Goal: Find contact information: Find contact information

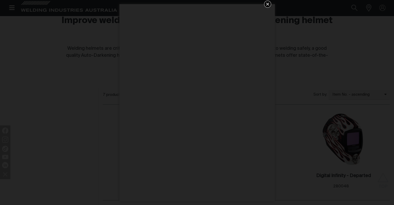
scroll to position [155, 0]
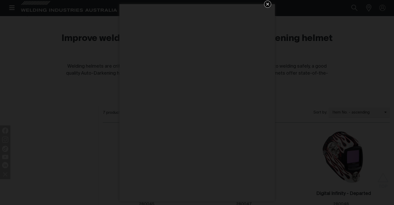
click at [267, 4] on icon "Get 5 WIA Welding Guides Free!" at bounding box center [267, 4] width 3 height 3
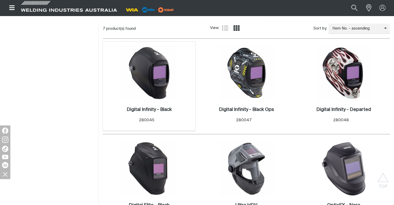
scroll to position [237, 0]
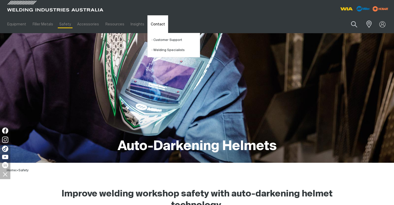
click at [152, 25] on link "Contact" at bounding box center [157, 24] width 20 height 18
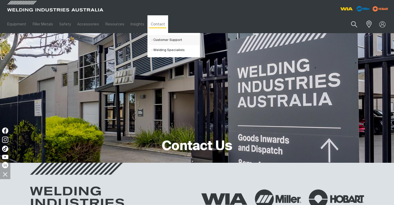
click at [156, 40] on link "Customer Support" at bounding box center [175, 40] width 48 height 10
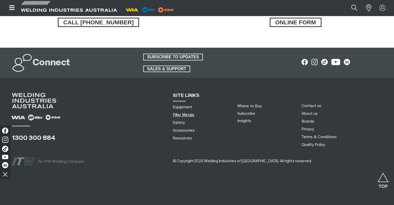
scroll to position [296, 0]
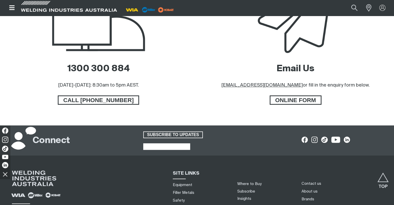
click at [156, 146] on span "SALES & SUPPORT" at bounding box center [167, 146] width 46 height 7
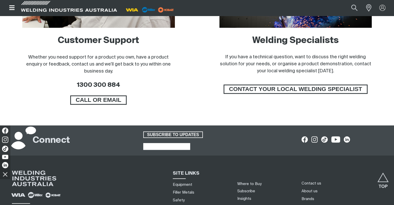
scroll to position [371, 0]
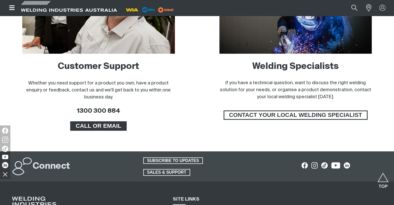
click at [90, 126] on span "CALL OR EMAIL" at bounding box center [98, 125] width 55 height 9
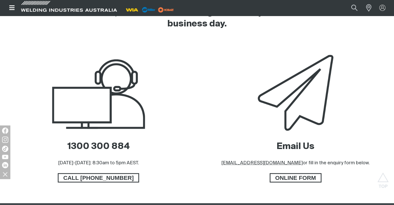
scroll to position [259, 0]
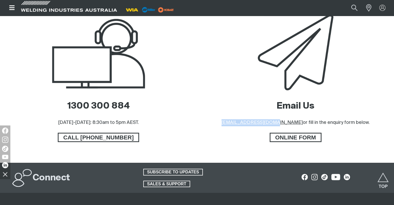
drag, startPoint x: 286, startPoint y: 121, endPoint x: 237, endPoint y: 121, distance: 49.2
click at [237, 121] on div "Email Us [EMAIL_ADDRESS][DOMAIN_NAME] or fill in the enquiry form below. ONLINE…" at bounding box center [295, 87] width 189 height 150
copy u "[EMAIL_ADDRESS][DOMAIN_NAME]"
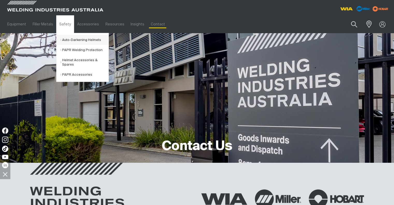
click at [64, 40] on link "Auto-Darkening Helmets" at bounding box center [84, 40] width 48 height 10
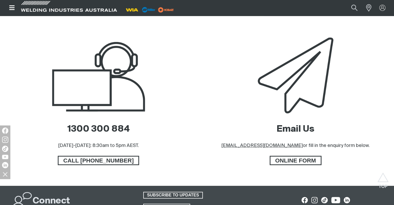
scroll to position [296, 0]
